Goal: Task Accomplishment & Management: Use online tool/utility

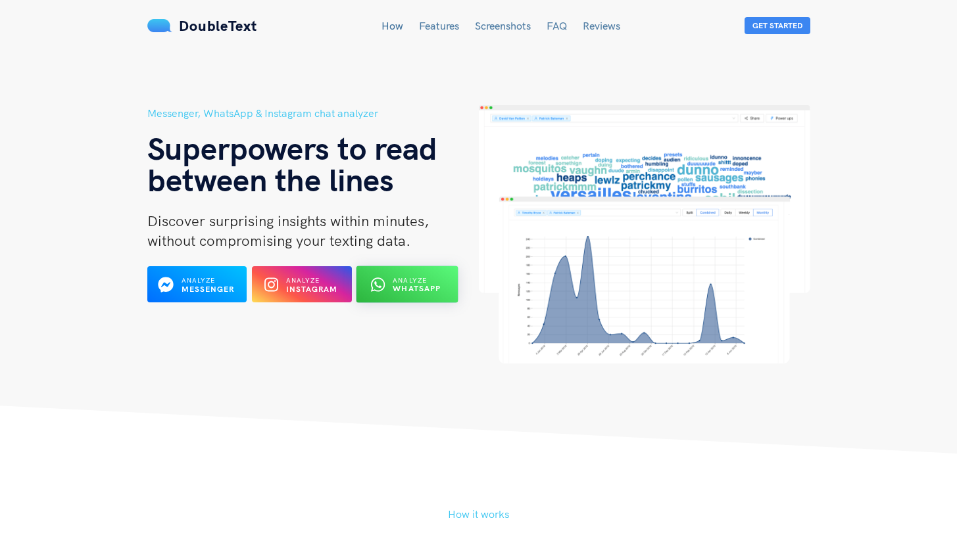
click at [398, 282] on span "Analyze" at bounding box center [410, 280] width 34 height 9
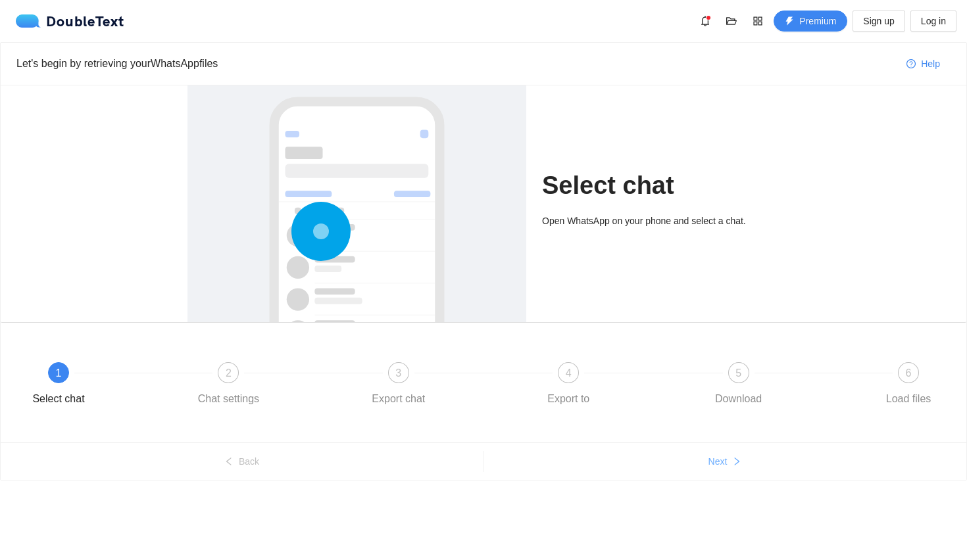
click at [716, 461] on span "Next" at bounding box center [718, 462] width 19 height 14
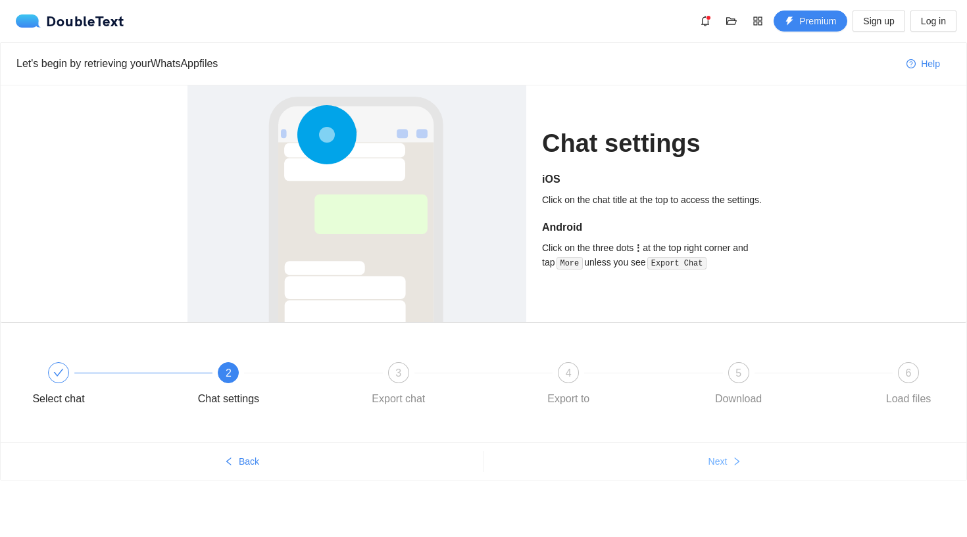
click at [716, 461] on span "Next" at bounding box center [718, 462] width 19 height 14
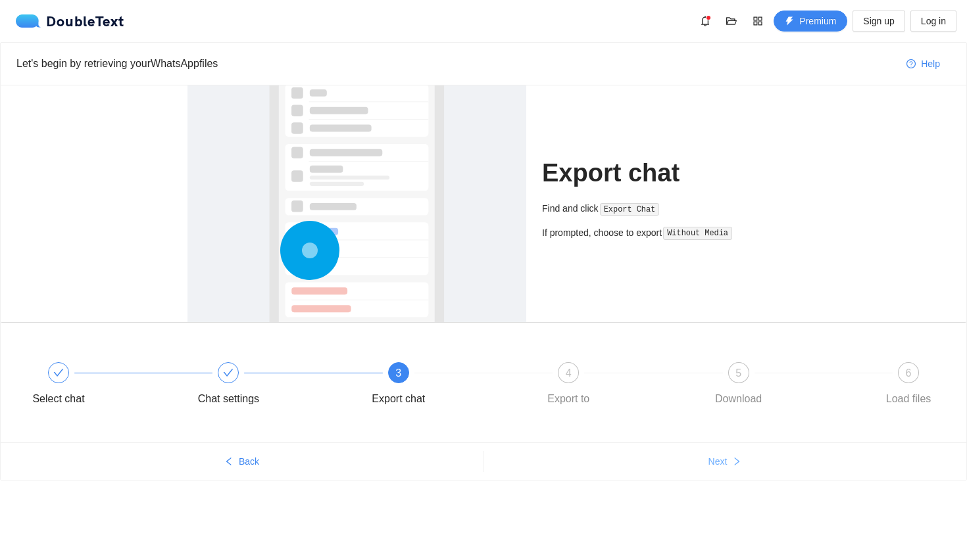
click at [716, 461] on span "Next" at bounding box center [718, 462] width 19 height 14
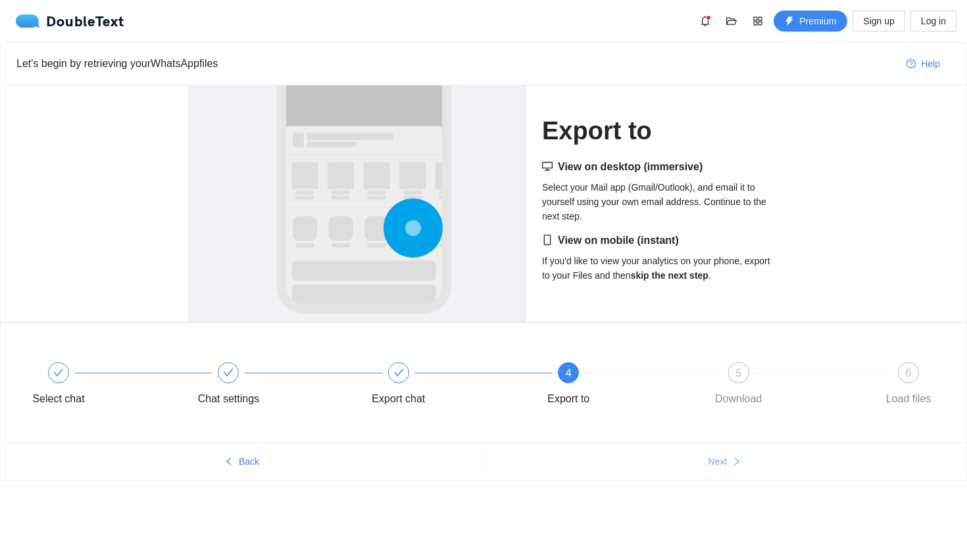
click at [716, 461] on span "Next" at bounding box center [718, 462] width 19 height 14
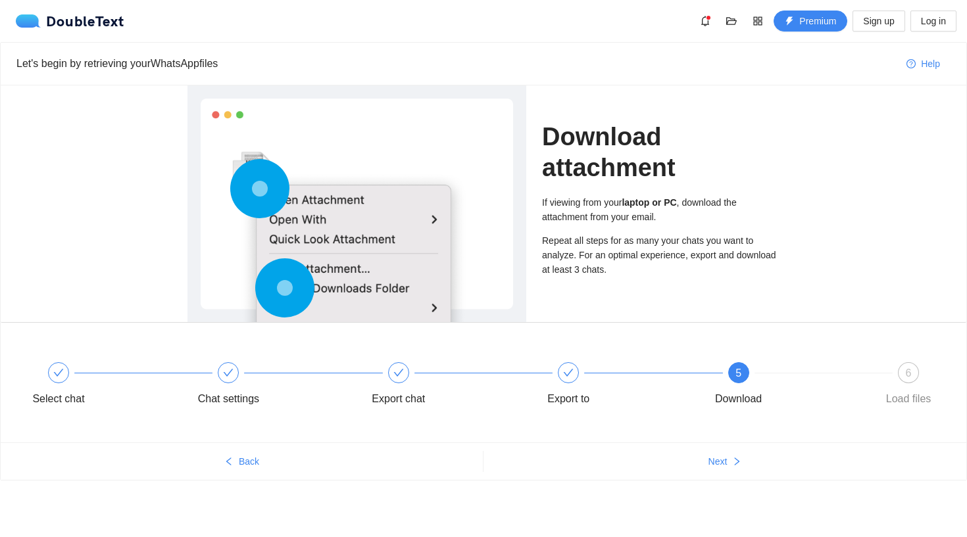
click at [718, 450] on ul "Back Next" at bounding box center [484, 461] width 966 height 37
click at [732, 461] on icon "right" at bounding box center [736, 461] width 9 height 9
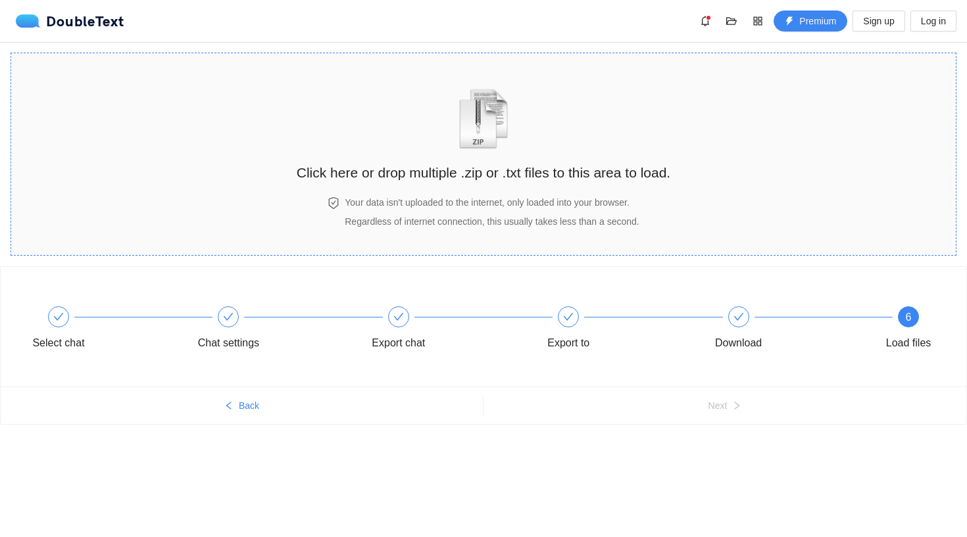
click at [490, 140] on img "zipOrTextIcon" at bounding box center [483, 119] width 61 height 61
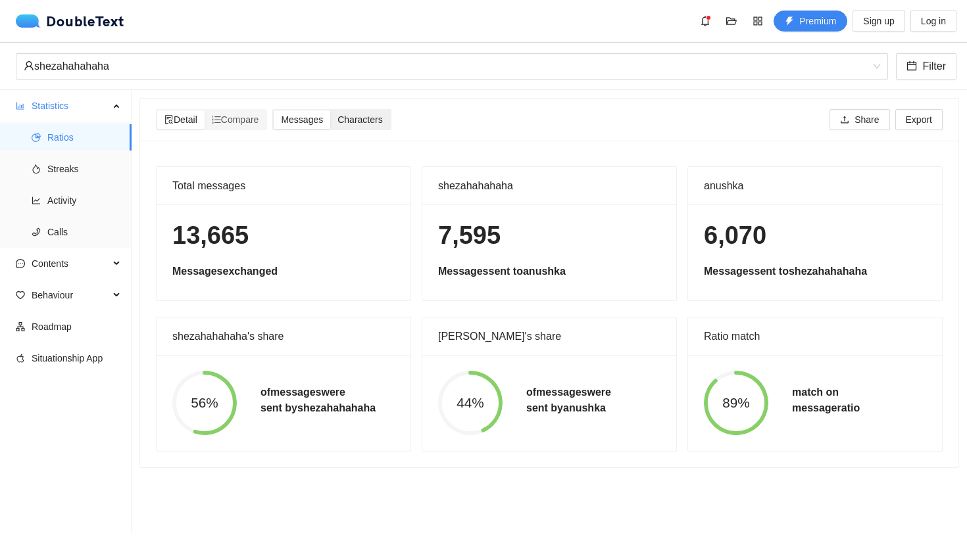
click at [366, 117] on span "Characters" at bounding box center [359, 119] width 45 height 11
click at [330, 111] on input "Characters" at bounding box center [330, 111] width 0 height 0
click at [323, 119] on span "Messages" at bounding box center [302, 119] width 42 height 11
click at [274, 111] on input "Messages" at bounding box center [274, 111] width 0 height 0
click at [249, 114] on span "Compare" at bounding box center [235, 119] width 47 height 11
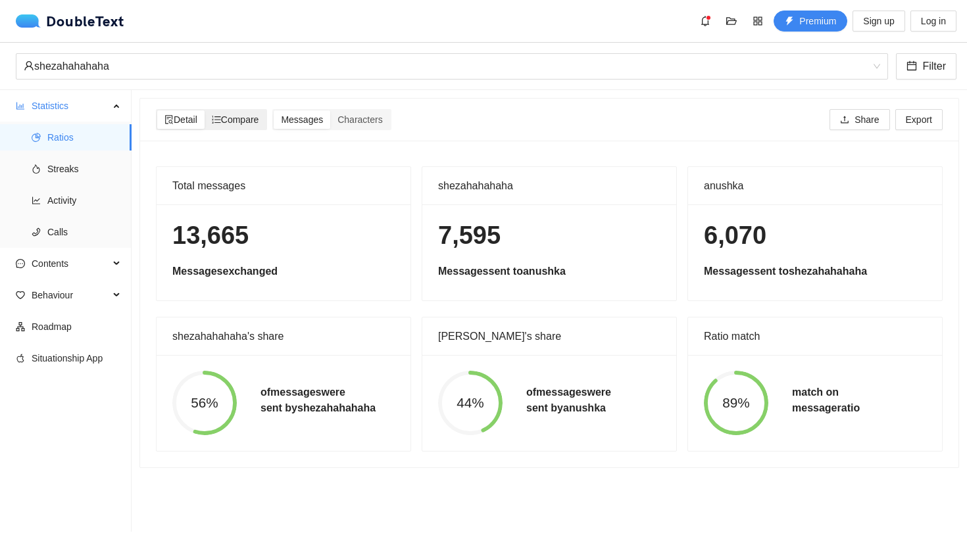
click at [205, 111] on input "Compare" at bounding box center [205, 111] width 0 height 0
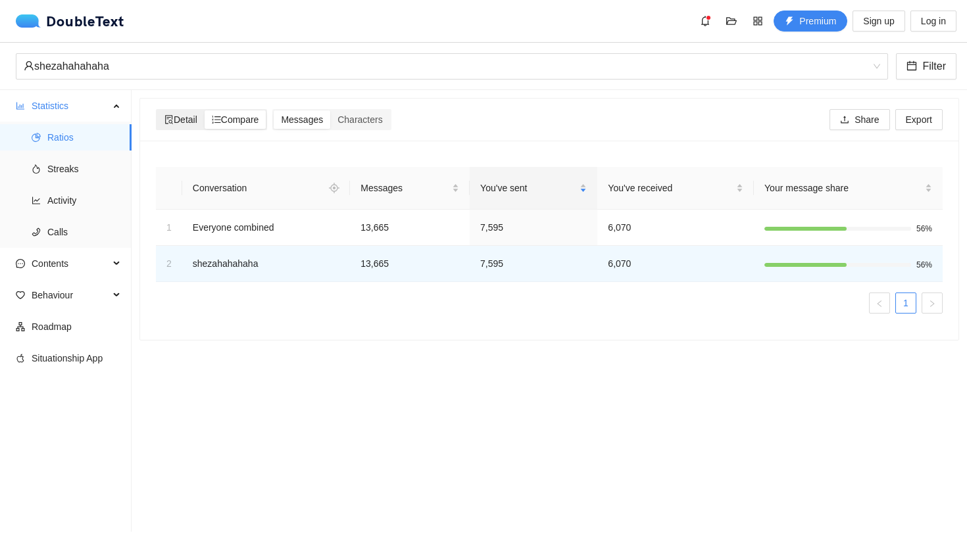
click at [191, 114] on span "Detail" at bounding box center [180, 119] width 33 height 11
click at [157, 111] on input "Detail" at bounding box center [157, 111] width 0 height 0
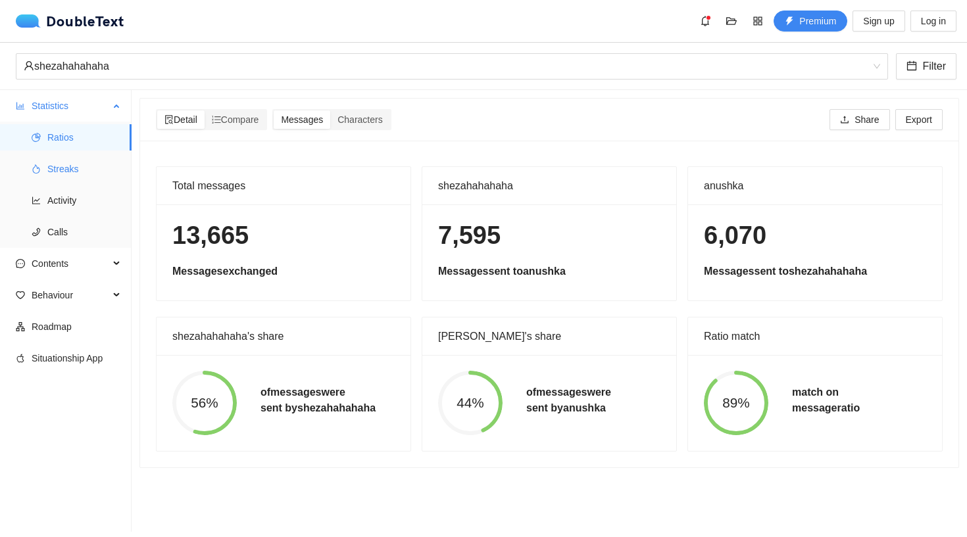
click at [78, 172] on span "Streaks" at bounding box center [84, 169] width 74 height 26
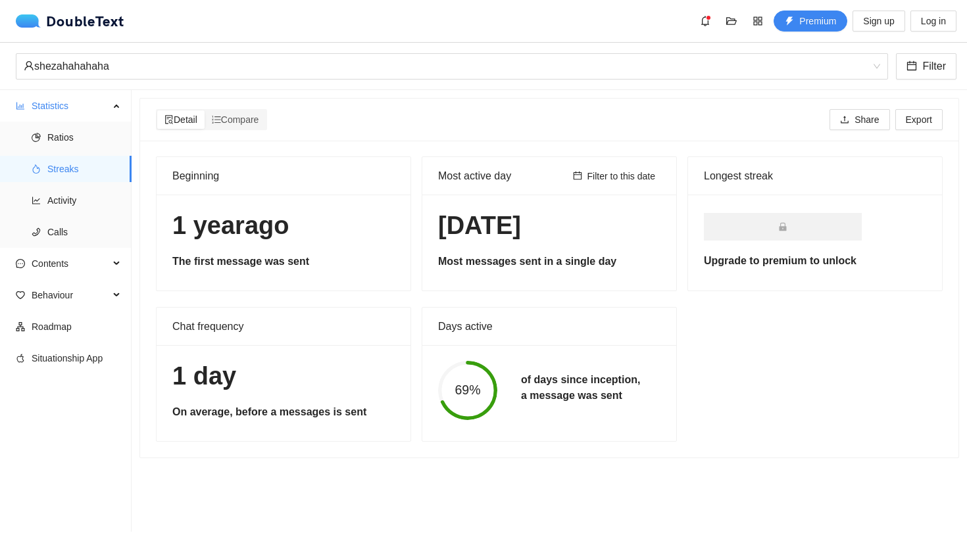
click at [495, 341] on div "Days active" at bounding box center [549, 326] width 222 height 37
click at [85, 205] on span "Activity" at bounding box center [84, 200] width 74 height 26
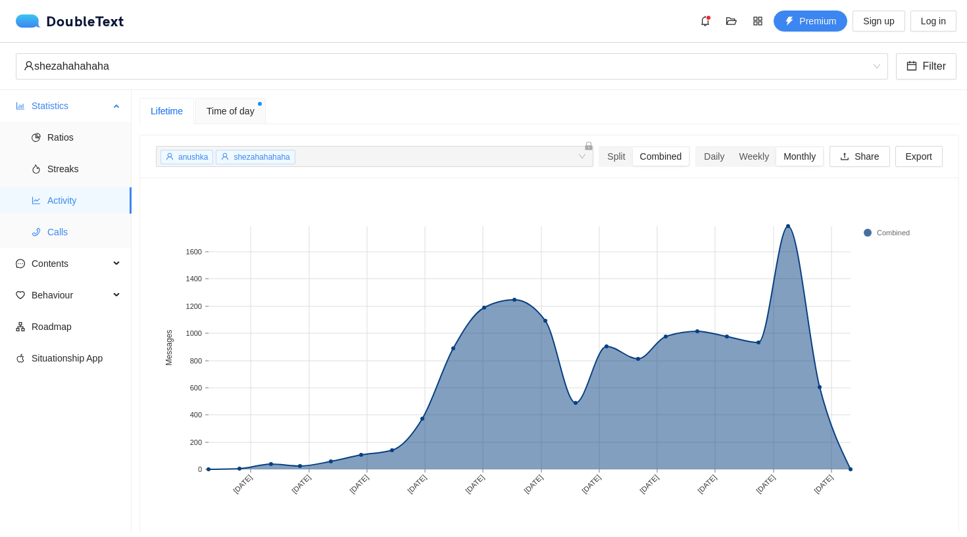
click at [64, 226] on span "Calls" at bounding box center [84, 232] width 74 height 26
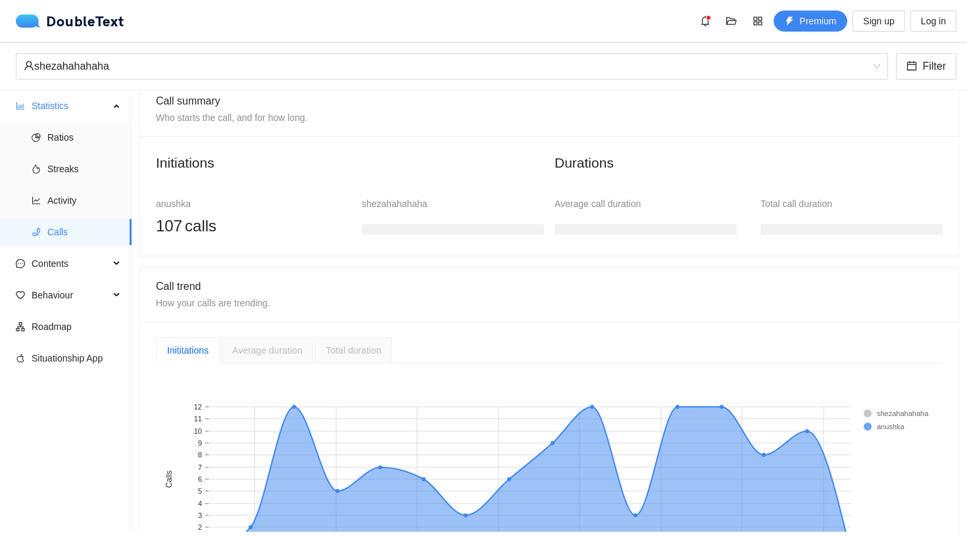
scroll to position [89, 0]
click at [230, 236] on div "107 calls" at bounding box center [247, 224] width 182 height 25
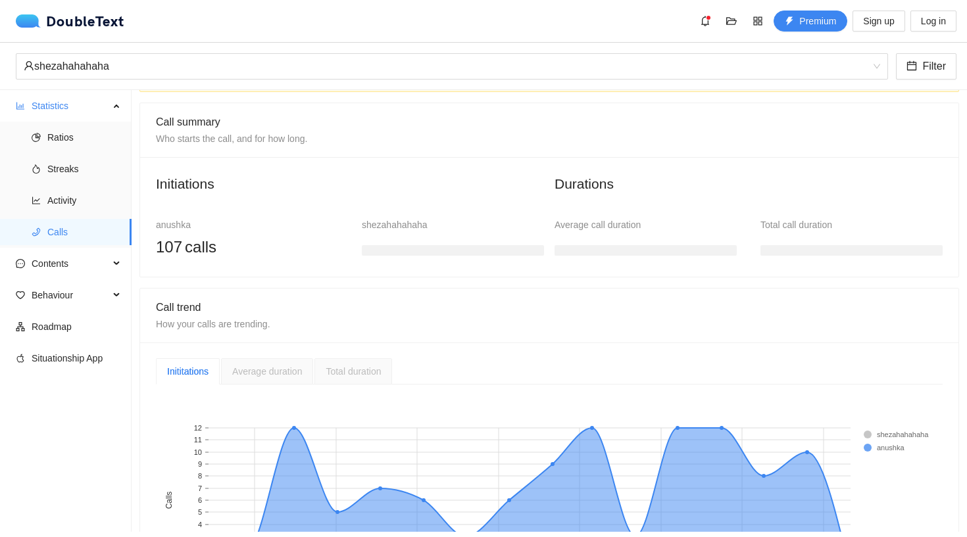
scroll to position [66, 0]
click at [370, 230] on div "shezahahahaha" at bounding box center [453, 225] width 182 height 14
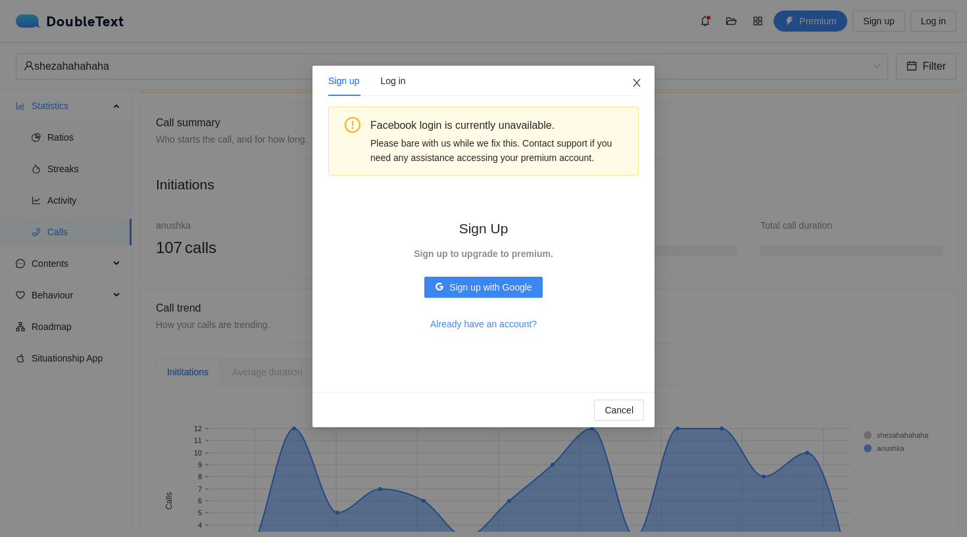
click at [641, 76] on span "Close" at bounding box center [637, 84] width 36 height 36
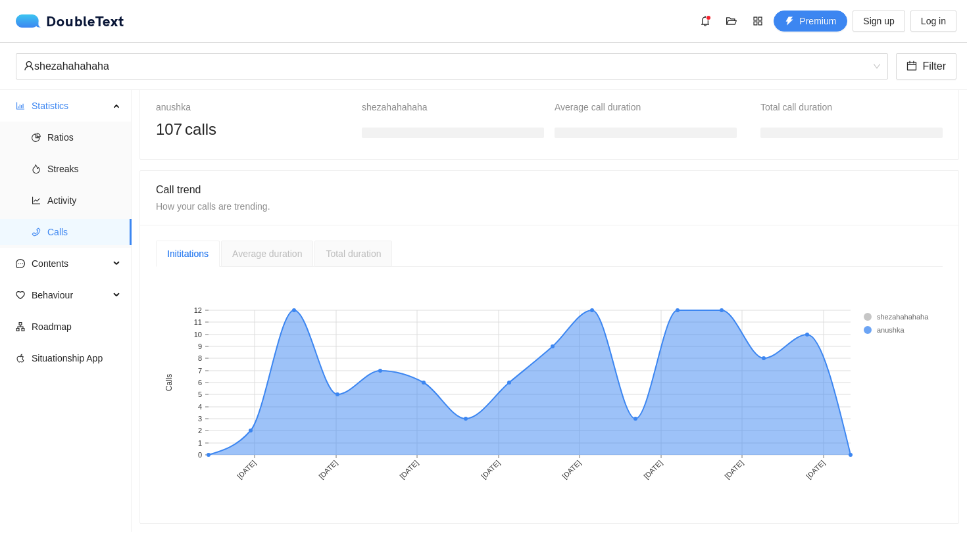
scroll to position [195, 0]
click at [82, 273] on span "Contents" at bounding box center [71, 264] width 78 height 26
click at [83, 299] on span "Word Cloud" at bounding box center [84, 295] width 74 height 26
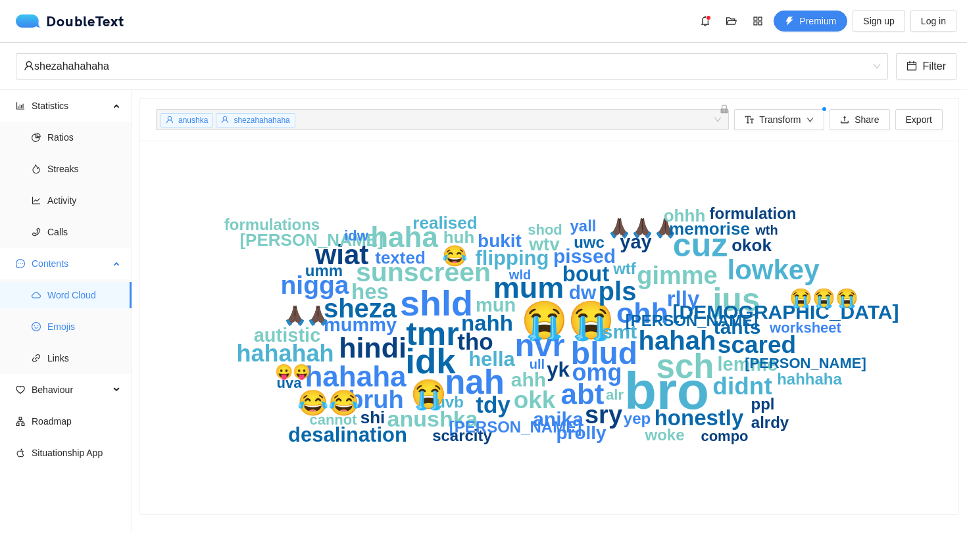
click at [78, 325] on span "Emojis" at bounding box center [84, 327] width 74 height 26
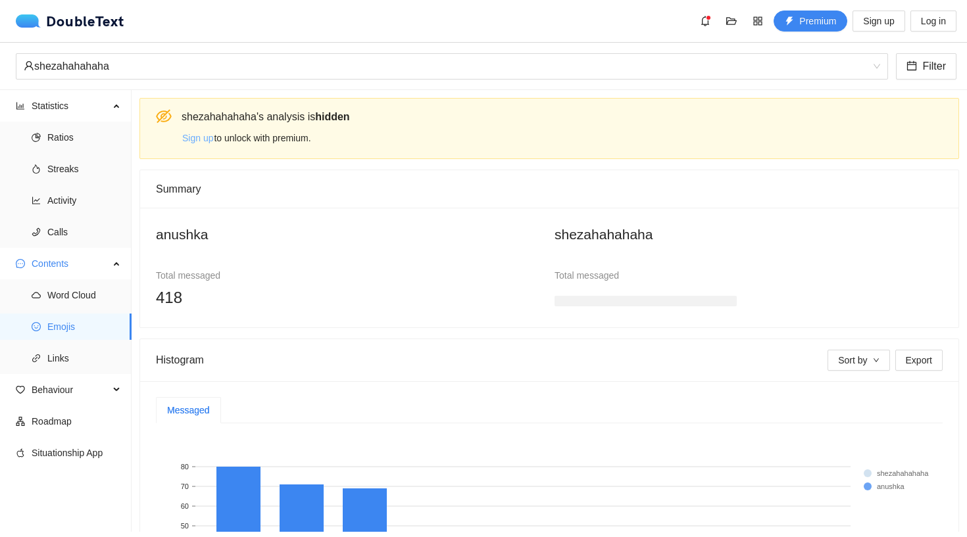
click at [192, 139] on span "Sign up" at bounding box center [197, 138] width 31 height 14
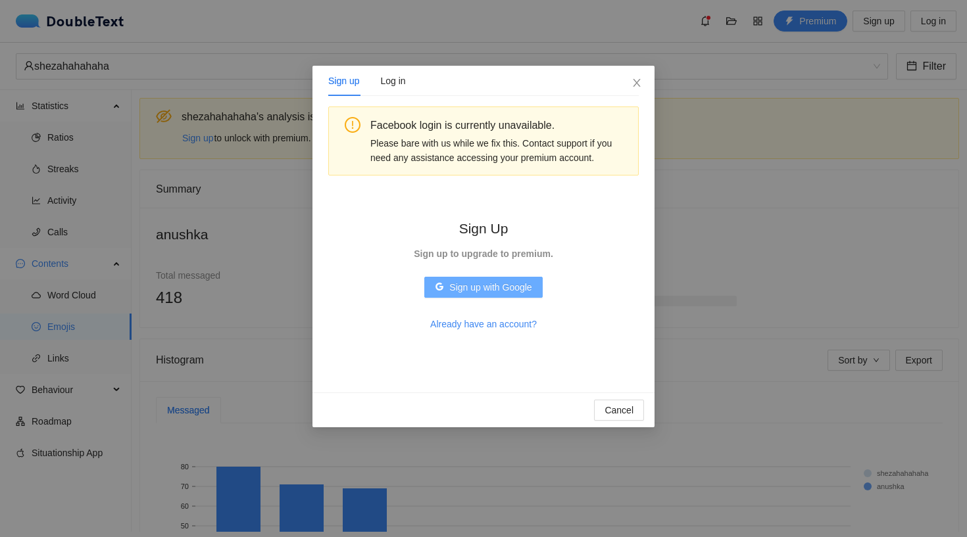
click at [491, 288] on span "Sign up with Google" at bounding box center [490, 287] width 82 height 14
click at [486, 284] on span "Sign up with Google" at bounding box center [490, 287] width 82 height 14
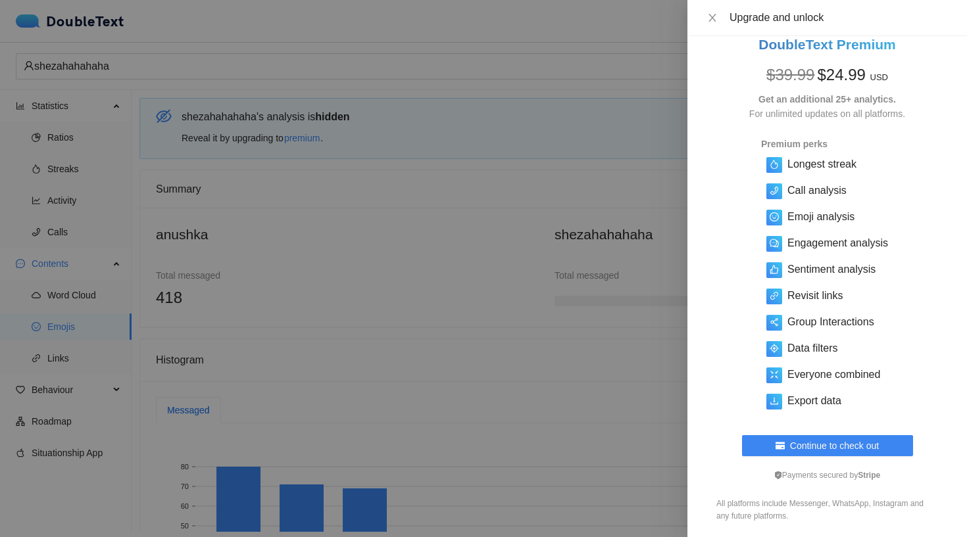
scroll to position [18, 0]
click at [710, 16] on icon "close" at bounding box center [712, 17] width 11 height 11
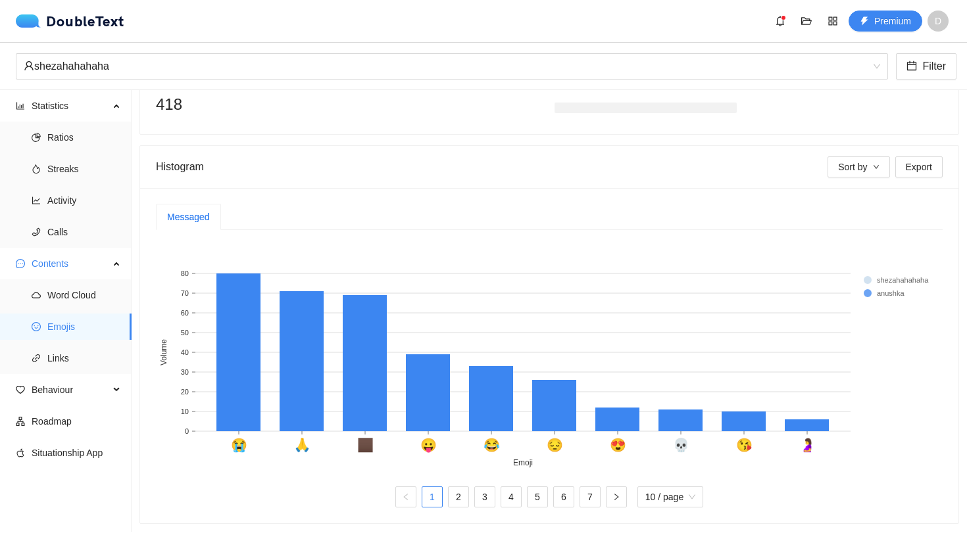
scroll to position [203, 0]
click at [78, 355] on span "Links" at bounding box center [84, 358] width 74 height 26
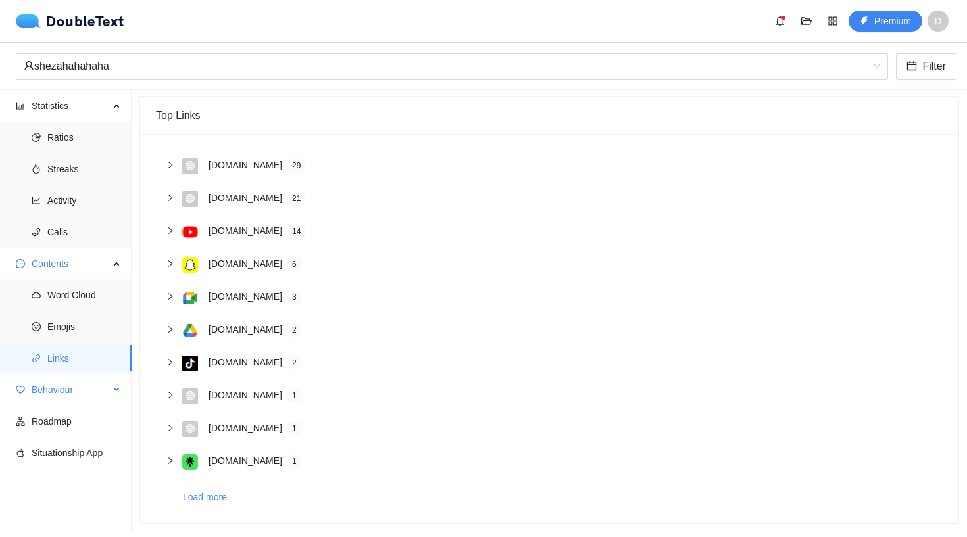
click at [83, 401] on span "Behaviour" at bounding box center [71, 390] width 78 height 26
click at [79, 428] on span "Engagement" at bounding box center [84, 422] width 74 height 26
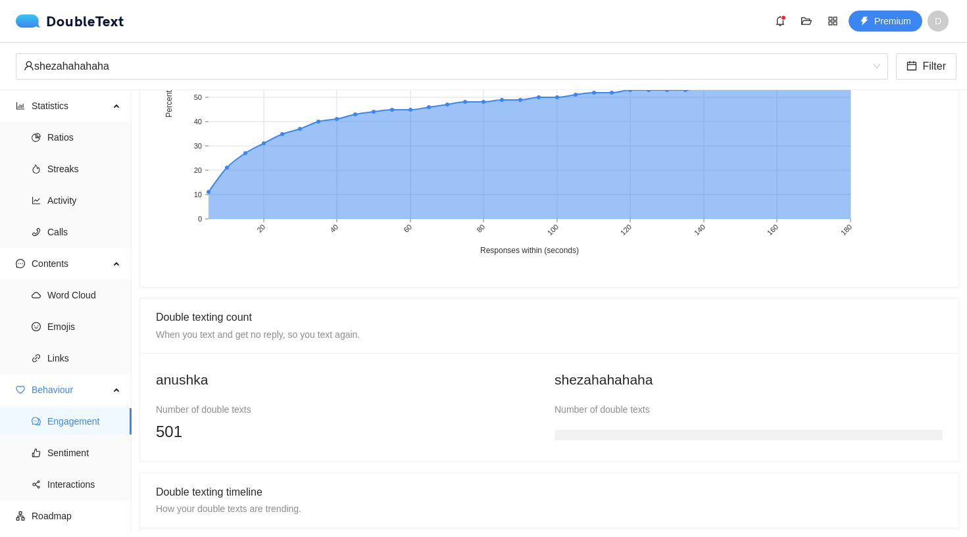
scroll to position [754, 0]
click at [105, 455] on span "Sentiment" at bounding box center [84, 453] width 74 height 26
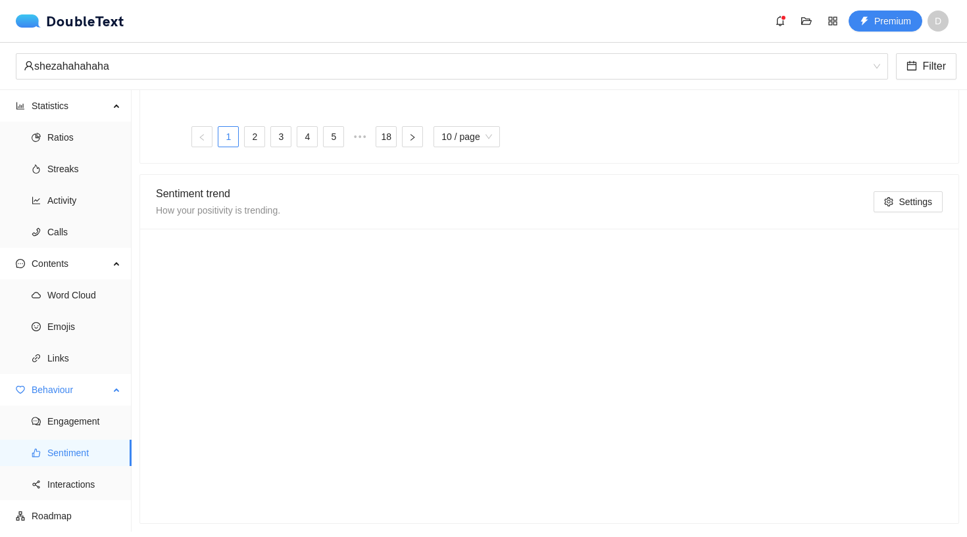
scroll to position [652, 0]
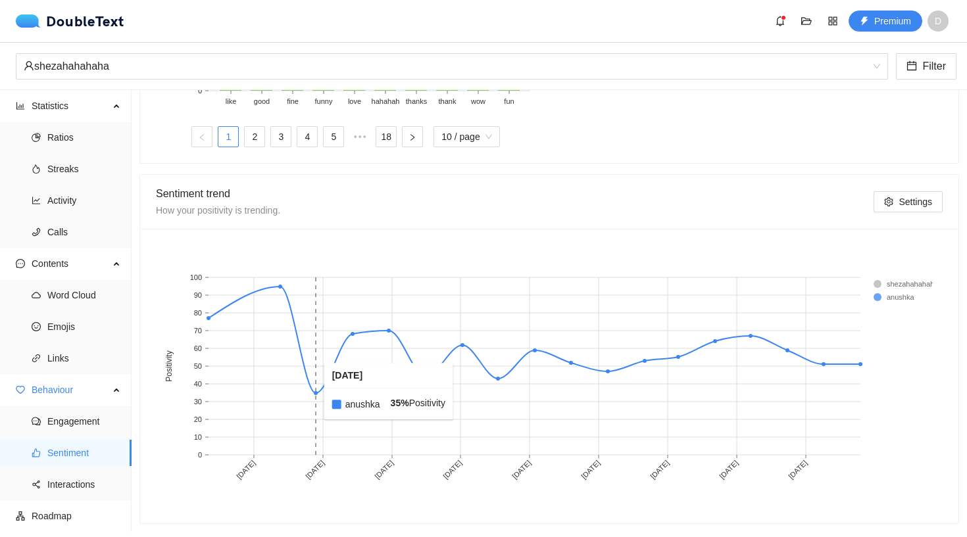
click at [316, 382] on rect at bounding box center [316, 367] width 36 height 178
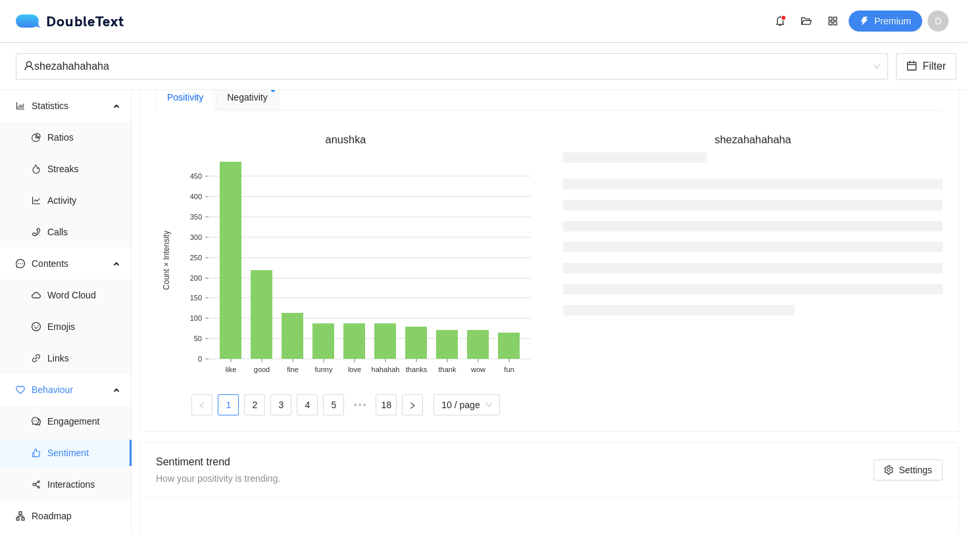
scroll to position [375, 0]
click at [402, 398] on button "button" at bounding box center [412, 404] width 21 height 21
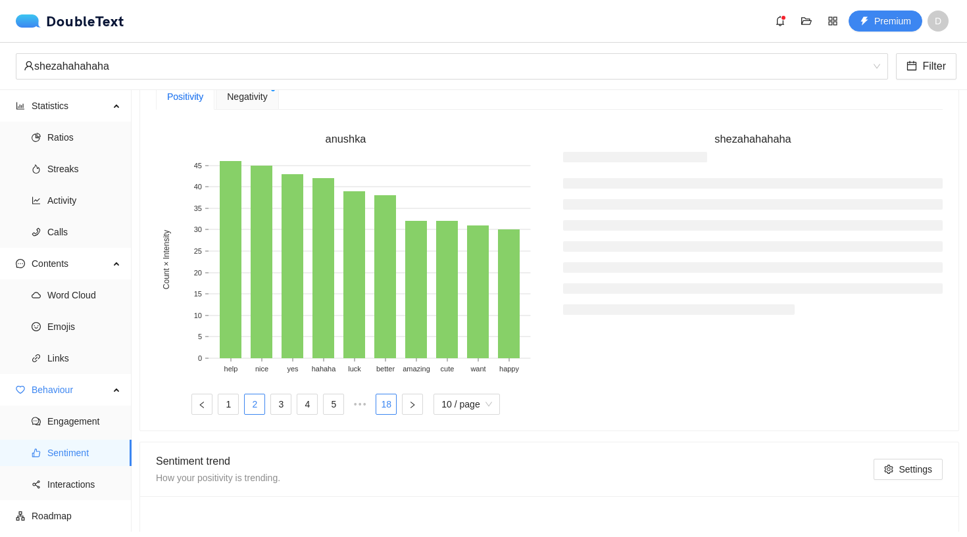
click at [391, 405] on link "18" at bounding box center [386, 405] width 20 height 20
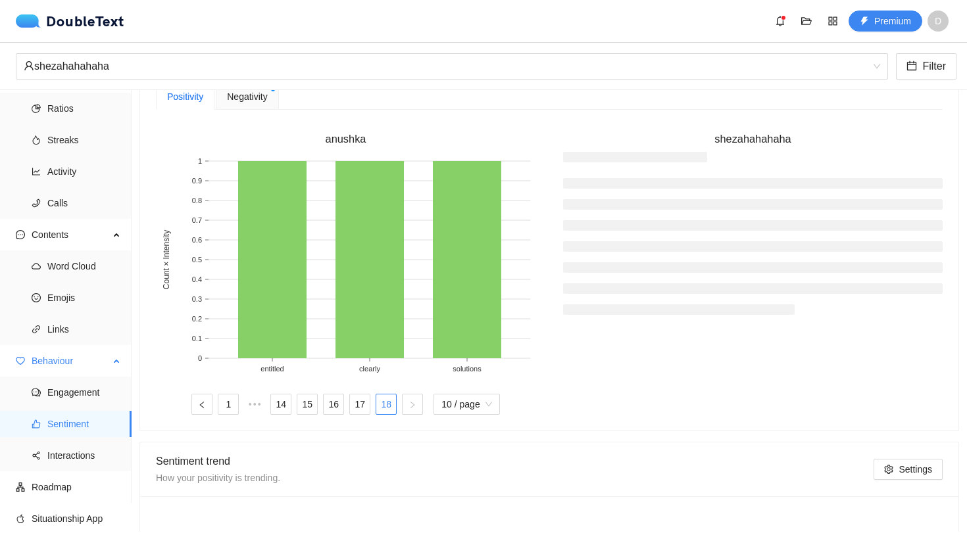
scroll to position [29, 0]
click at [59, 445] on span "Interactions" at bounding box center [84, 456] width 74 height 26
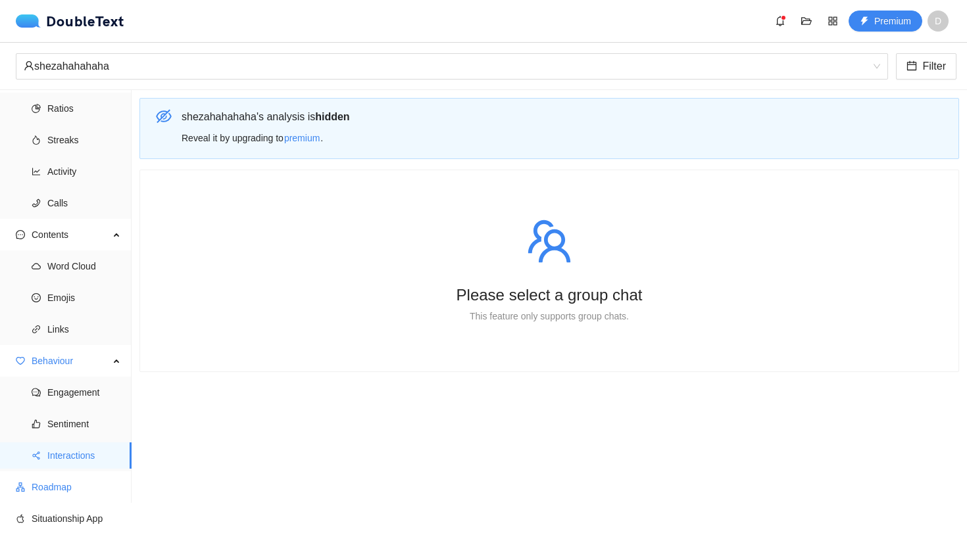
click at [70, 485] on span "Roadmap" at bounding box center [76, 487] width 89 height 26
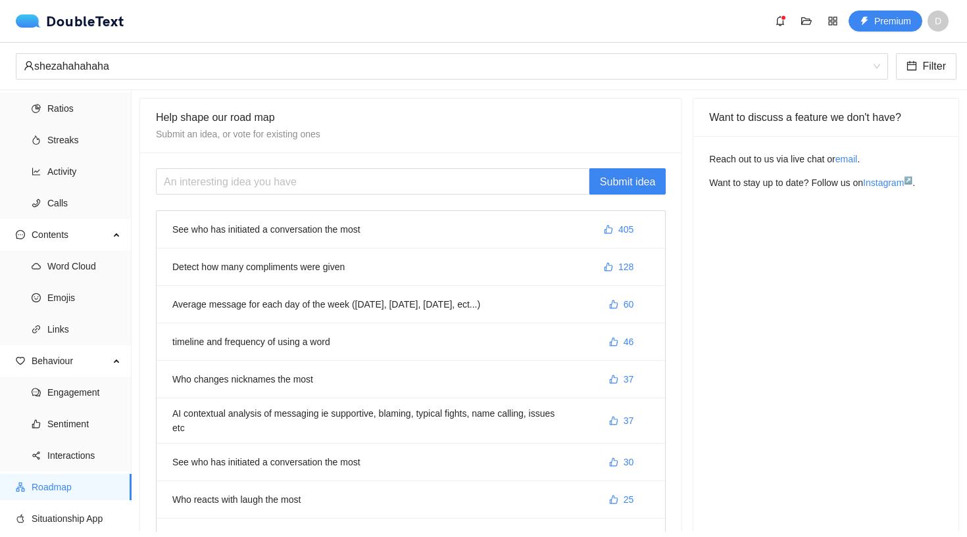
click at [378, 236] on li "See who has initiated a conversation the most 405" at bounding box center [411, 229] width 509 height 37
click at [341, 229] on li "See who has initiated a conversation the most 405" at bounding box center [411, 229] width 509 height 37
click at [99, 509] on span "Situationship App" at bounding box center [76, 519] width 89 height 26
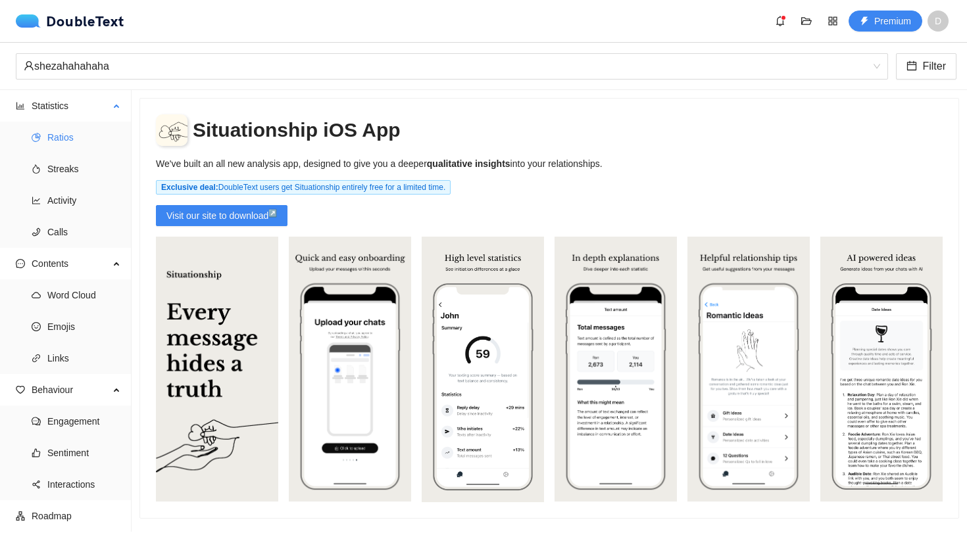
click at [78, 136] on span "Ratios" at bounding box center [84, 137] width 74 height 26
